Goal: Check status: Check status

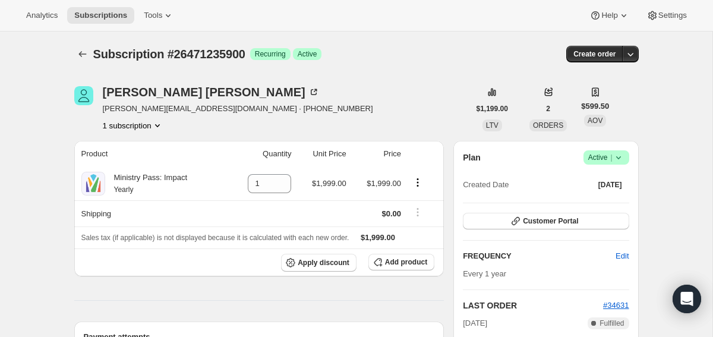
scroll to position [53, 0]
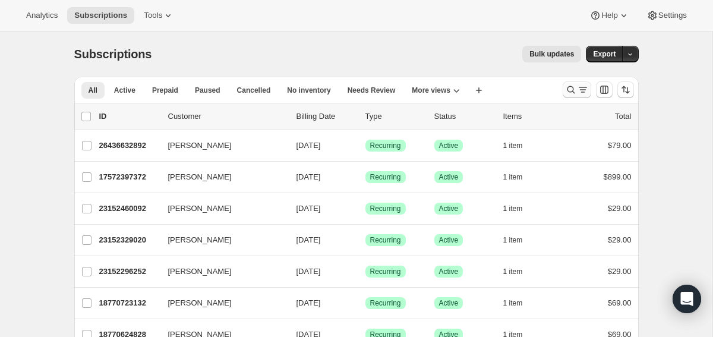
click at [572, 91] on icon "Search and filter results" at bounding box center [571, 90] width 12 height 12
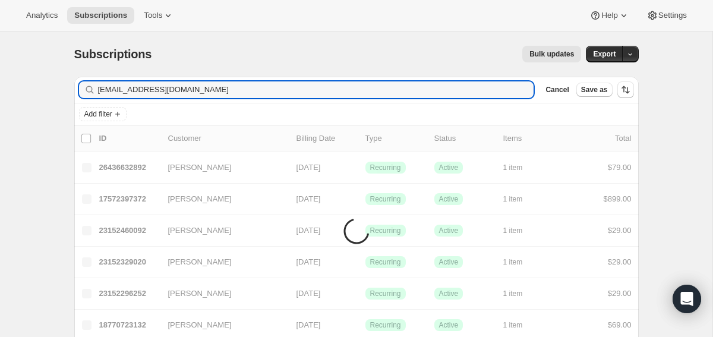
type input "[EMAIL_ADDRESS][DOMAIN_NAME]"
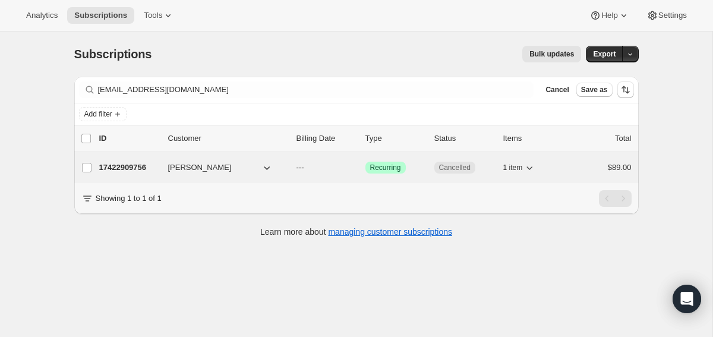
click at [127, 166] on p "17422909756" at bounding box center [128, 168] width 59 height 12
